Goal: Navigation & Orientation: Understand site structure

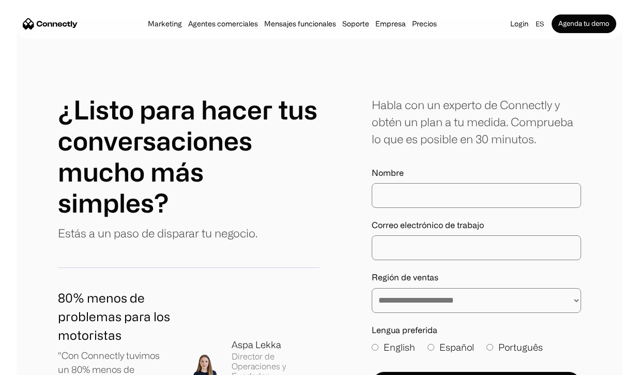
scroll to position [6112, 0]
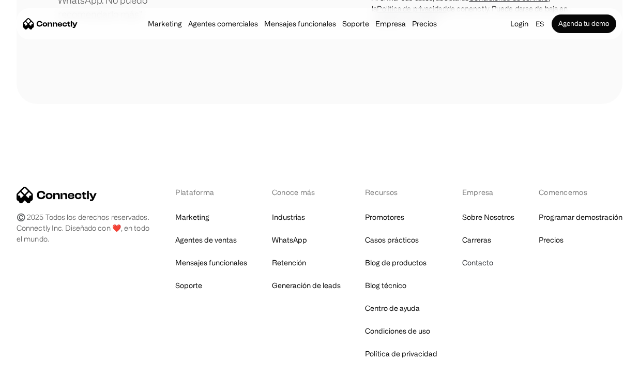
click at [481, 255] on link "Contacto" at bounding box center [477, 262] width 31 height 14
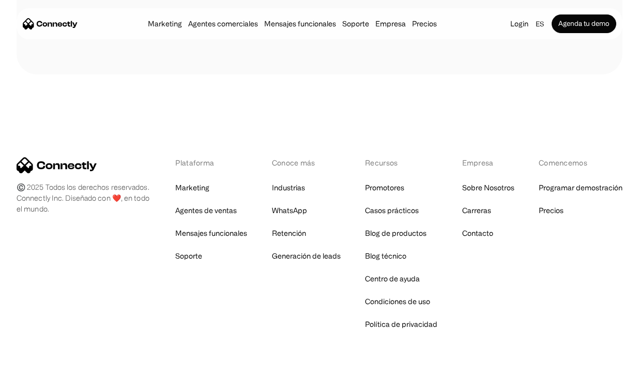
scroll to position [858, 0]
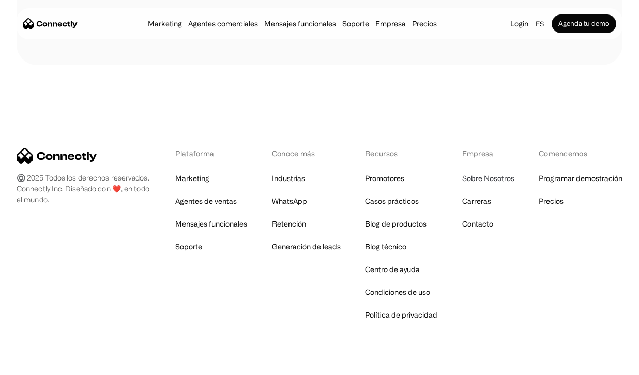
click at [478, 171] on link "Sobre Nosotros" at bounding box center [488, 178] width 52 height 14
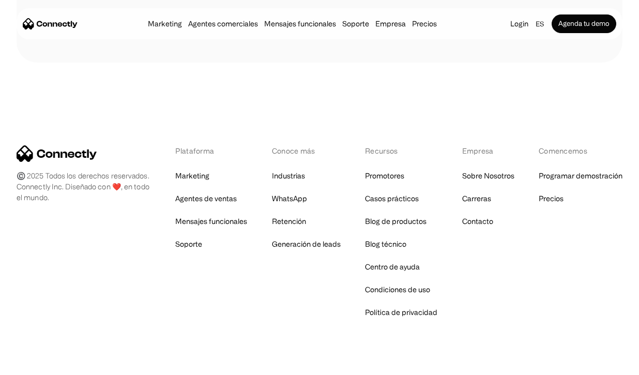
scroll to position [1682, 0]
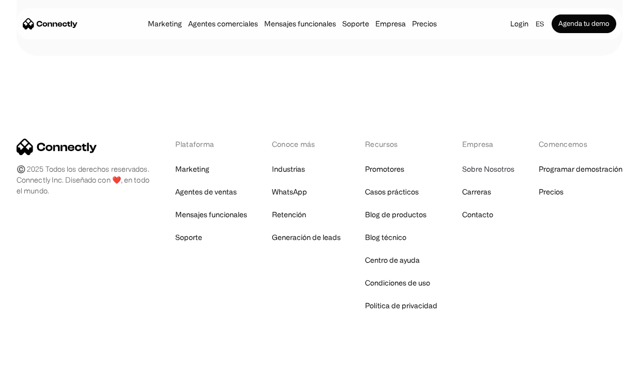
click at [477, 162] on link "Sobre Nosotros" at bounding box center [488, 169] width 52 height 14
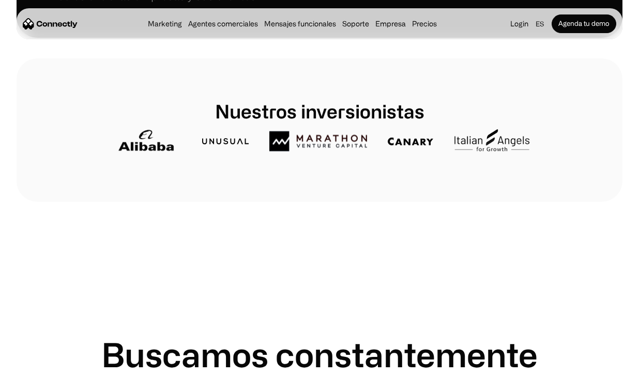
scroll to position [563, 0]
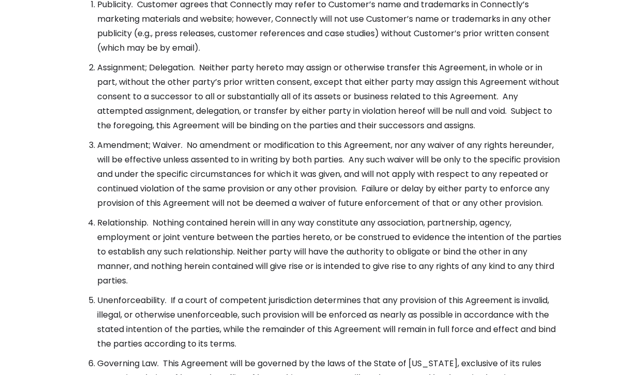
scroll to position [4252, 0]
